Goal: Task Accomplishment & Management: Use online tool/utility

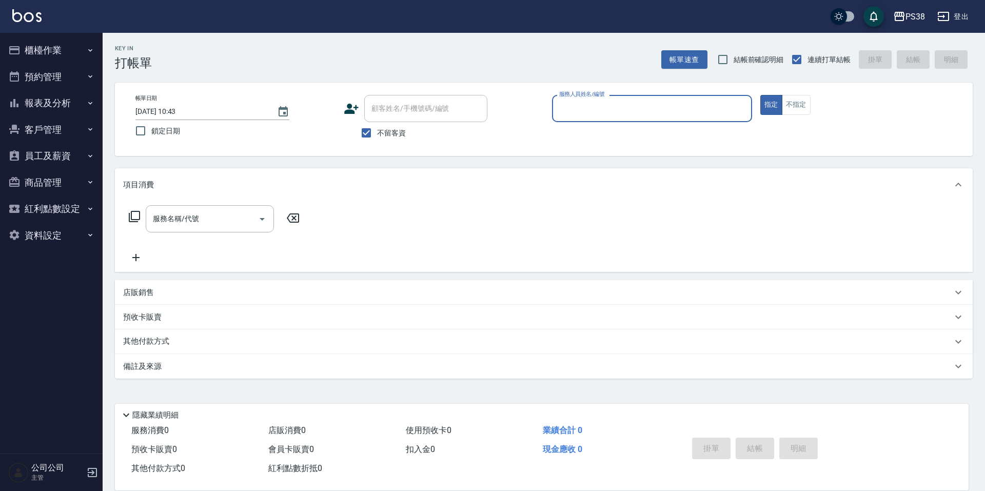
click at [62, 76] on button "預約管理" at bounding box center [51, 77] width 94 height 27
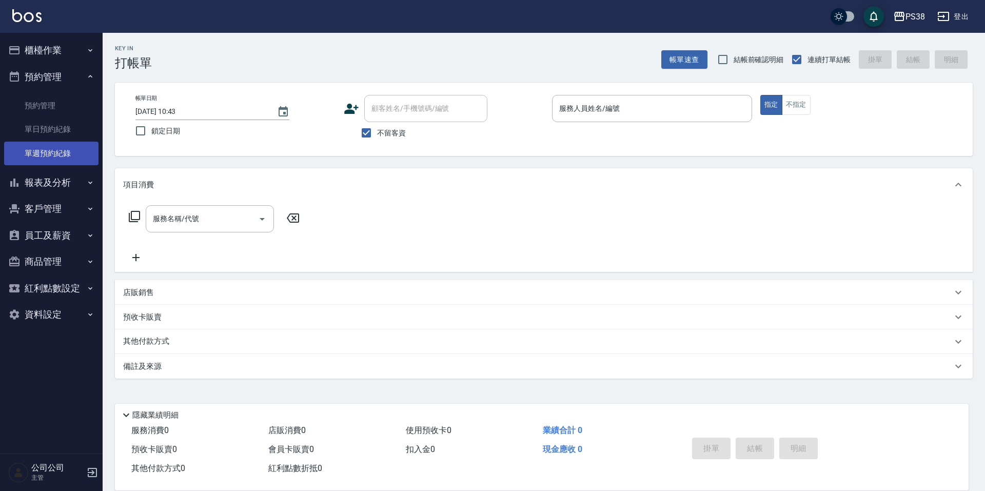
click at [71, 145] on link "單週預約紀錄" at bounding box center [51, 154] width 94 height 24
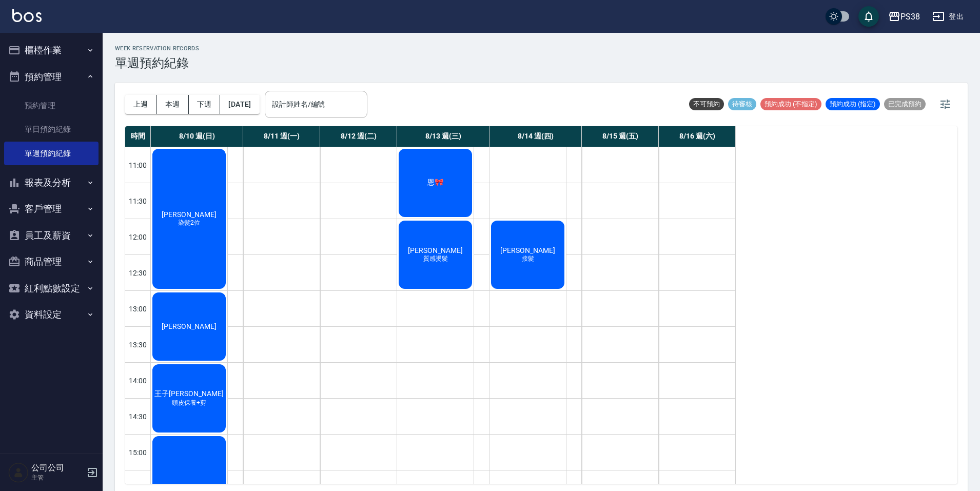
click at [227, 192] on div "恩🎀" at bounding box center [189, 218] width 76 height 143
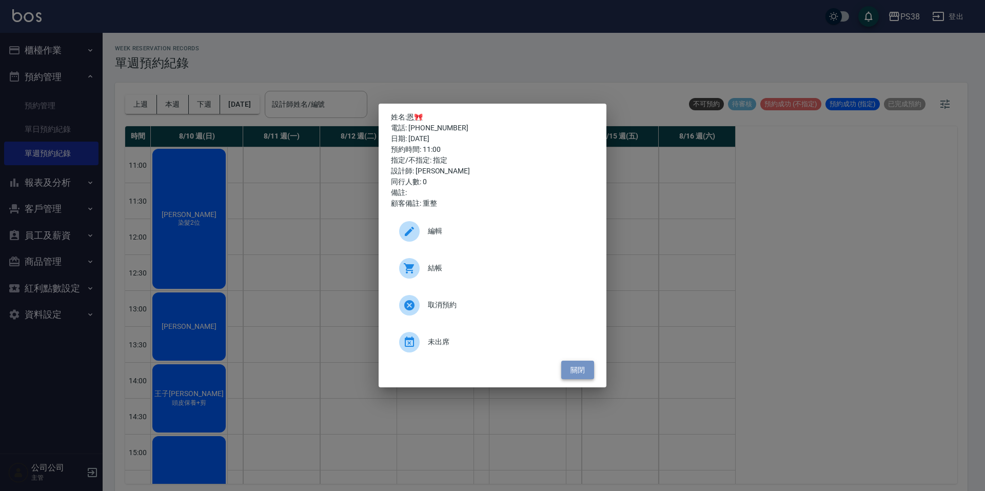
click at [579, 363] on button "關閉" at bounding box center [577, 370] width 33 height 19
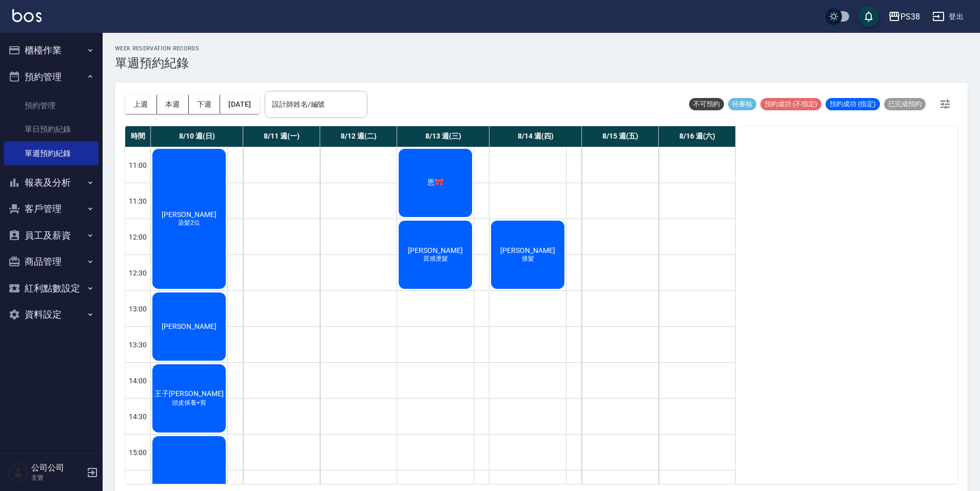
click at [227, 257] on div "[PERSON_NAME] 質感燙髮" at bounding box center [189, 218] width 76 height 143
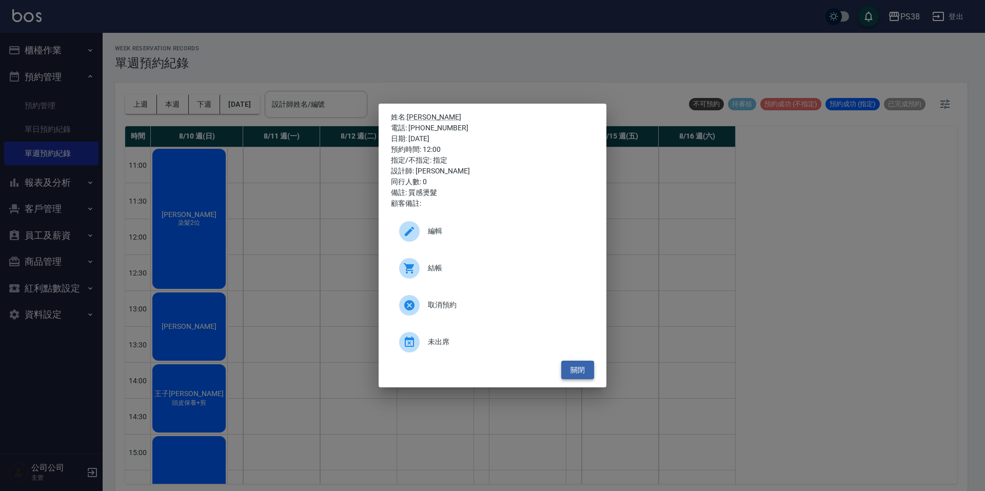
click at [584, 375] on button "關閉" at bounding box center [577, 370] width 33 height 19
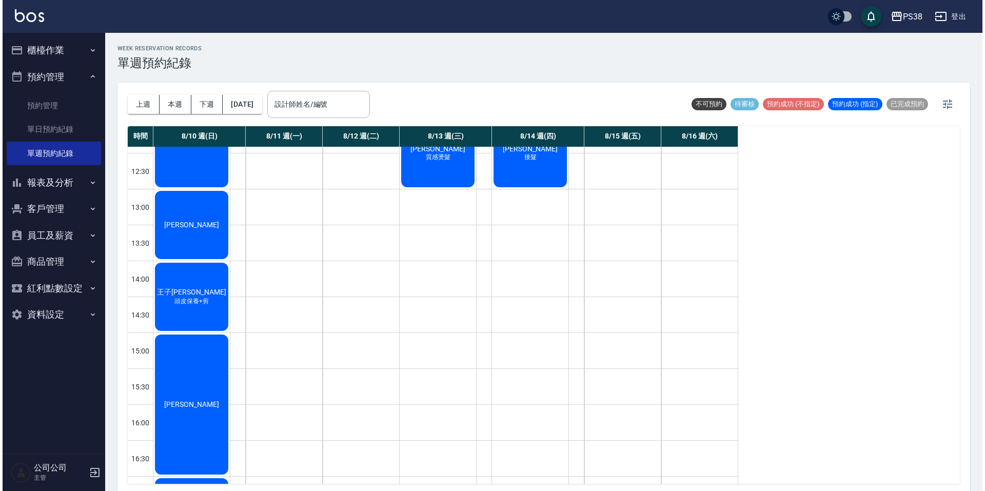
scroll to position [103, 0]
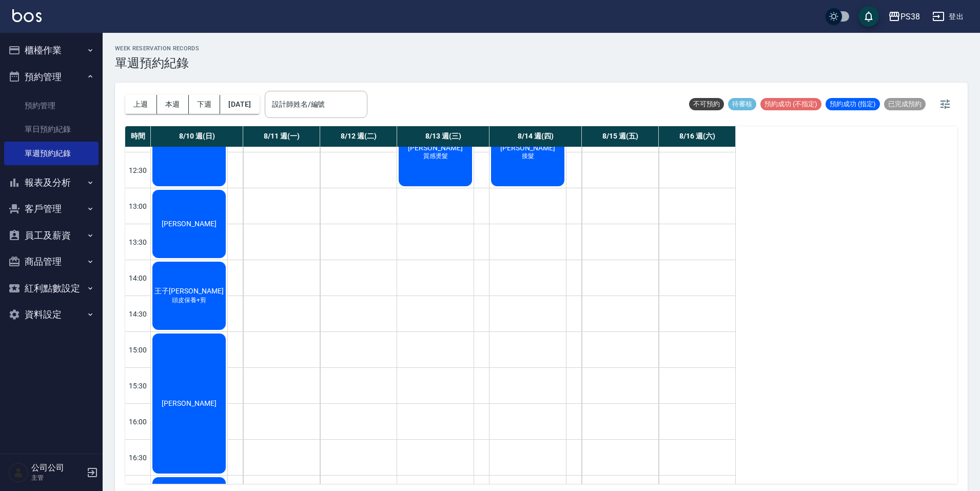
click at [216, 166] on div "[PERSON_NAME]2位" at bounding box center [189, 116] width 76 height 143
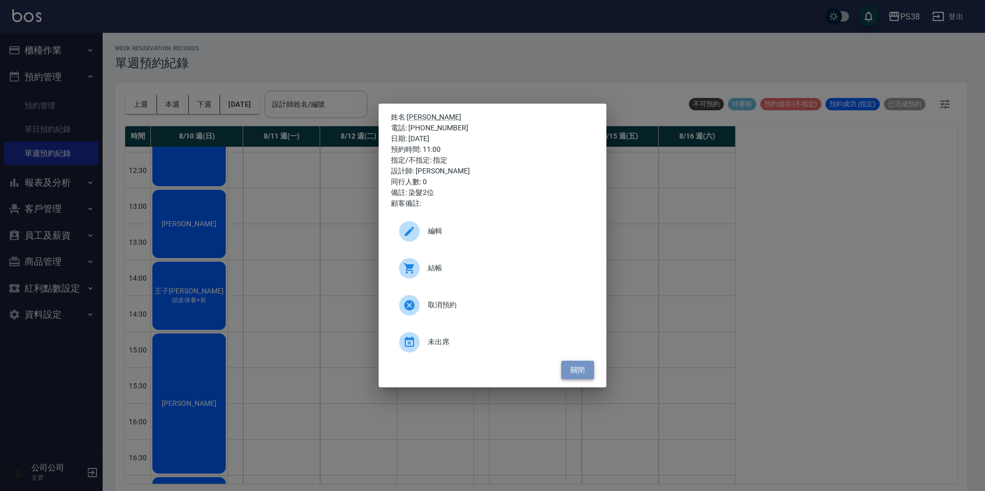
click at [571, 368] on button "關閉" at bounding box center [577, 370] width 33 height 19
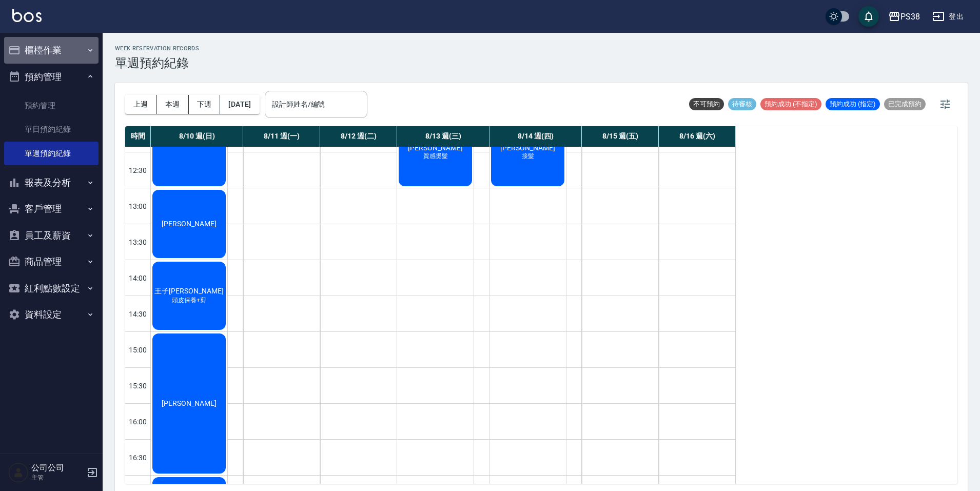
drag, startPoint x: 79, startPoint y: 37, endPoint x: 81, endPoint y: 45, distance: 8.5
click at [79, 37] on button "櫃檯作業" at bounding box center [51, 50] width 94 height 27
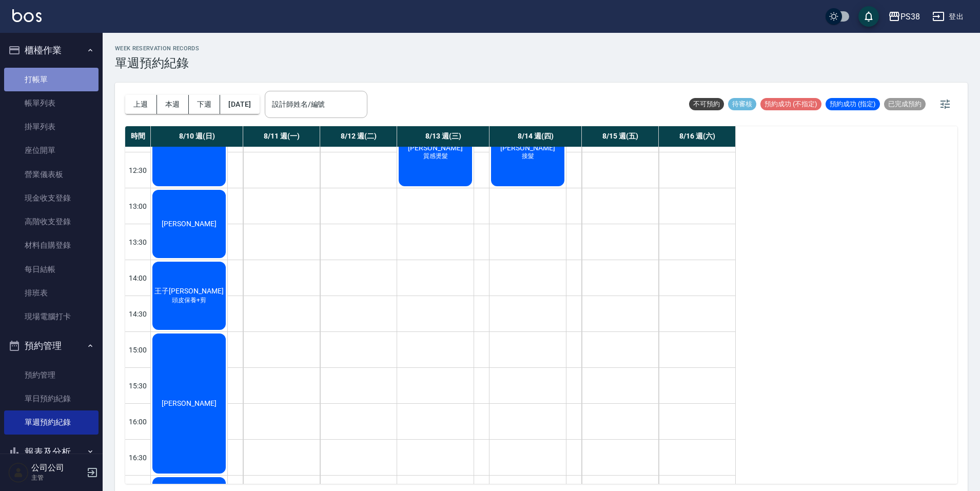
click at [72, 85] on link "打帳單" at bounding box center [51, 80] width 94 height 24
